Goal: Find specific fact: Find contact information

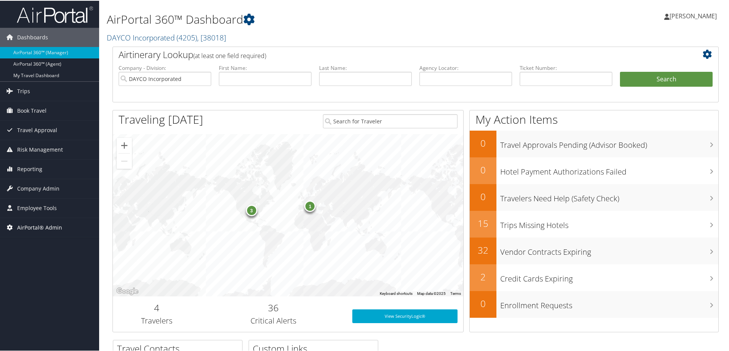
click at [21, 226] on span "AirPortal® Admin" at bounding box center [39, 226] width 45 height 19
click at [26, 211] on span "Employee Tools" at bounding box center [37, 207] width 40 height 19
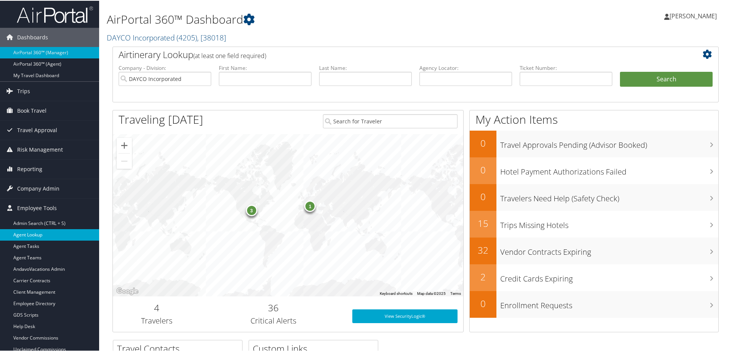
click at [26, 233] on link "Agent Lookup" at bounding box center [49, 233] width 99 height 11
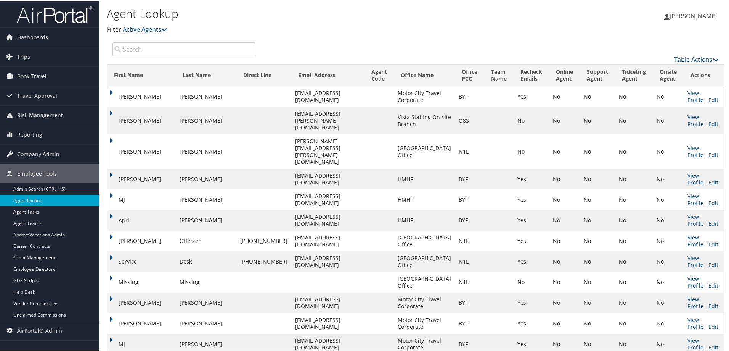
click at [138, 49] on input "search" at bounding box center [184, 49] width 143 height 14
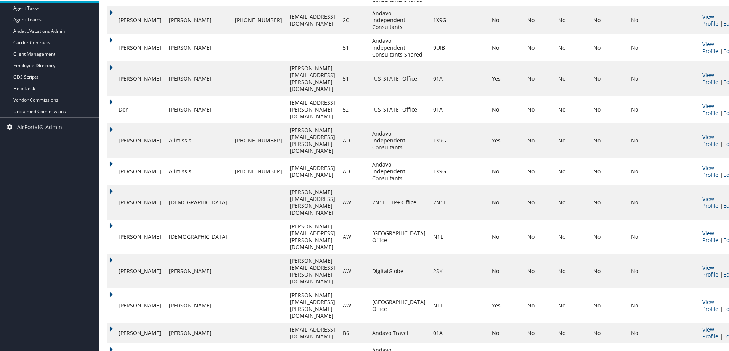
scroll to position [254, 0]
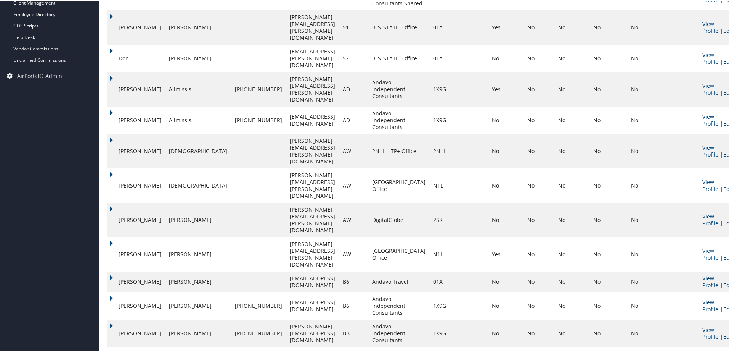
type input "aw"
drag, startPoint x: 312, startPoint y: 216, endPoint x: 225, endPoint y: 223, distance: 86.5
click at [225, 223] on tr "Ann Wyatt ann.wyatt@digitalglobe.com AW DigitalGlobe 2SK No No No No No View Pr…" at bounding box center [423, 219] width 632 height 34
click at [111, 179] on td "Andrew" at bounding box center [136, 184] width 58 height 34
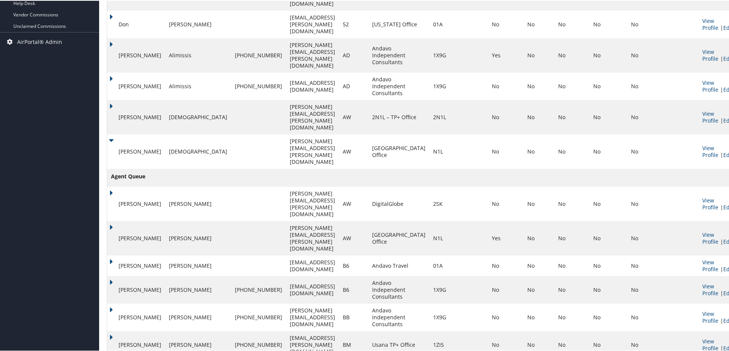
scroll to position [305, 0]
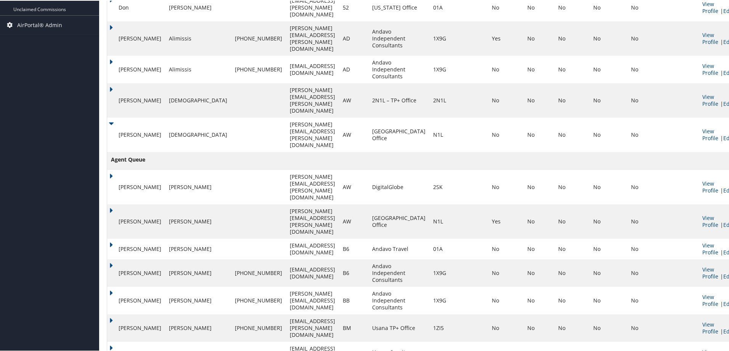
click at [127, 159] on span "Agent Queue" at bounding box center [128, 158] width 34 height 8
click at [111, 129] on td "Andrew" at bounding box center [136, 134] width 58 height 34
